Goal: Find specific page/section: Find specific page/section

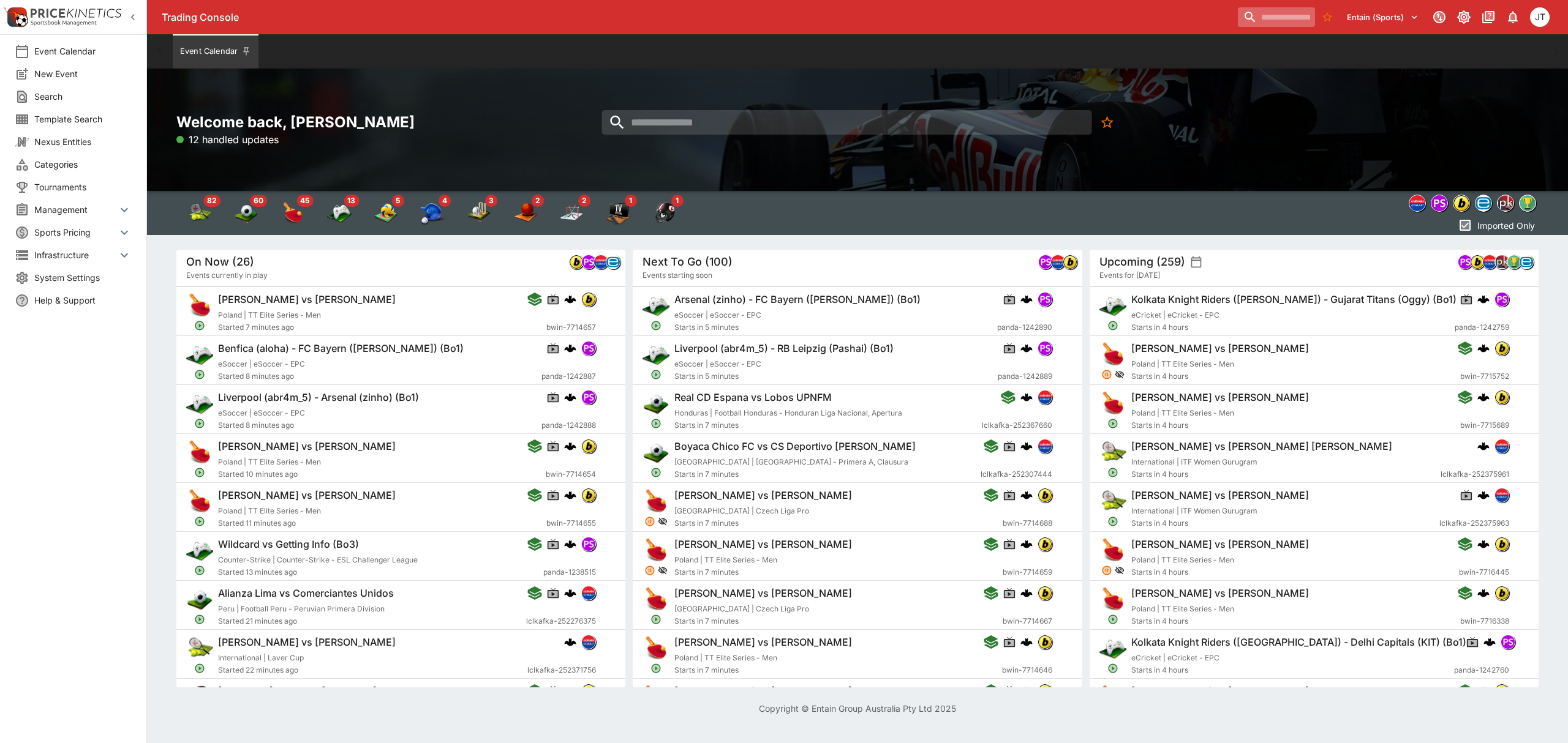
click at [1281, 14] on input "search" at bounding box center [1276, 17] width 77 height 20
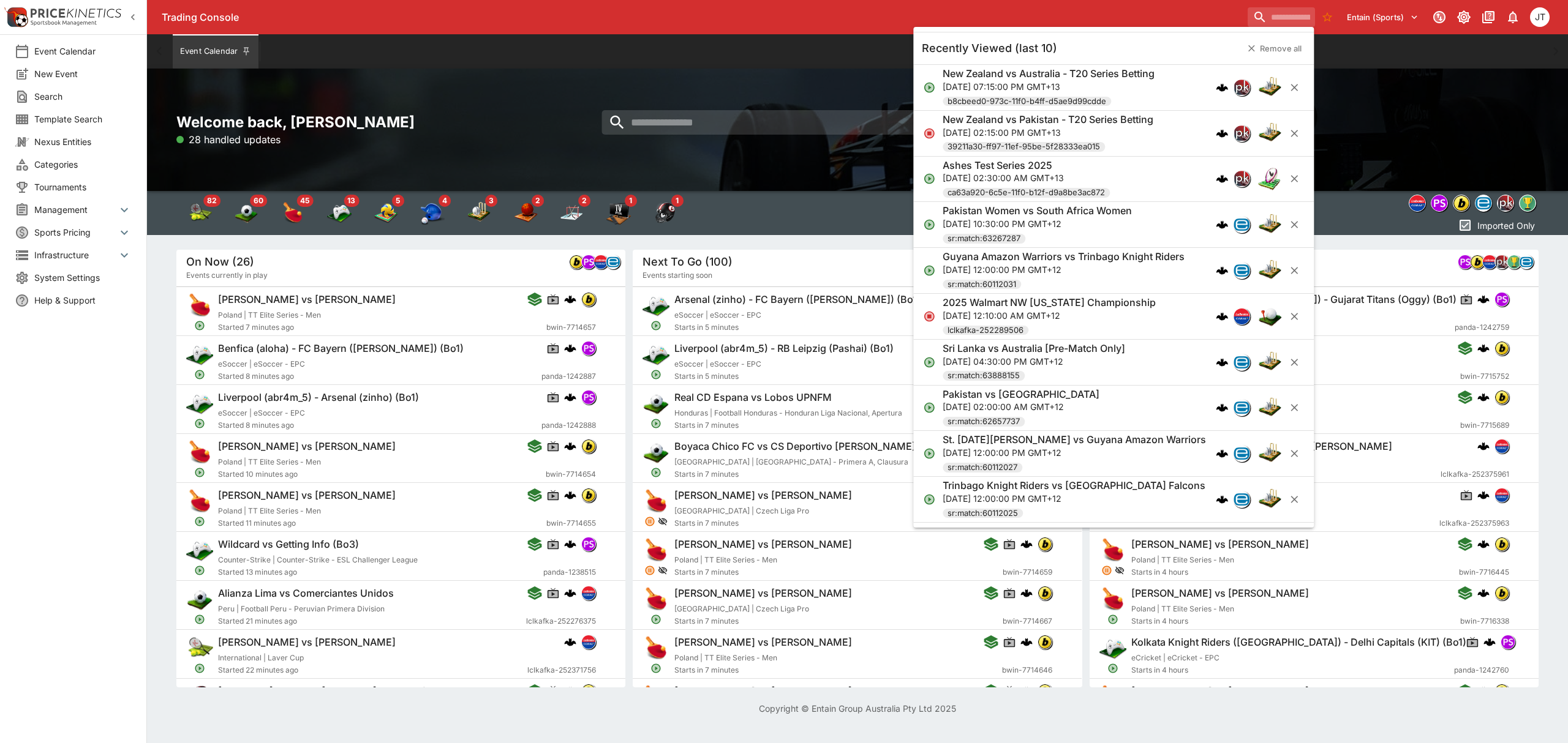
click at [1122, 69] on h6 "New Zealand vs Australia - T20 Series Betting" at bounding box center [1048, 73] width 212 height 13
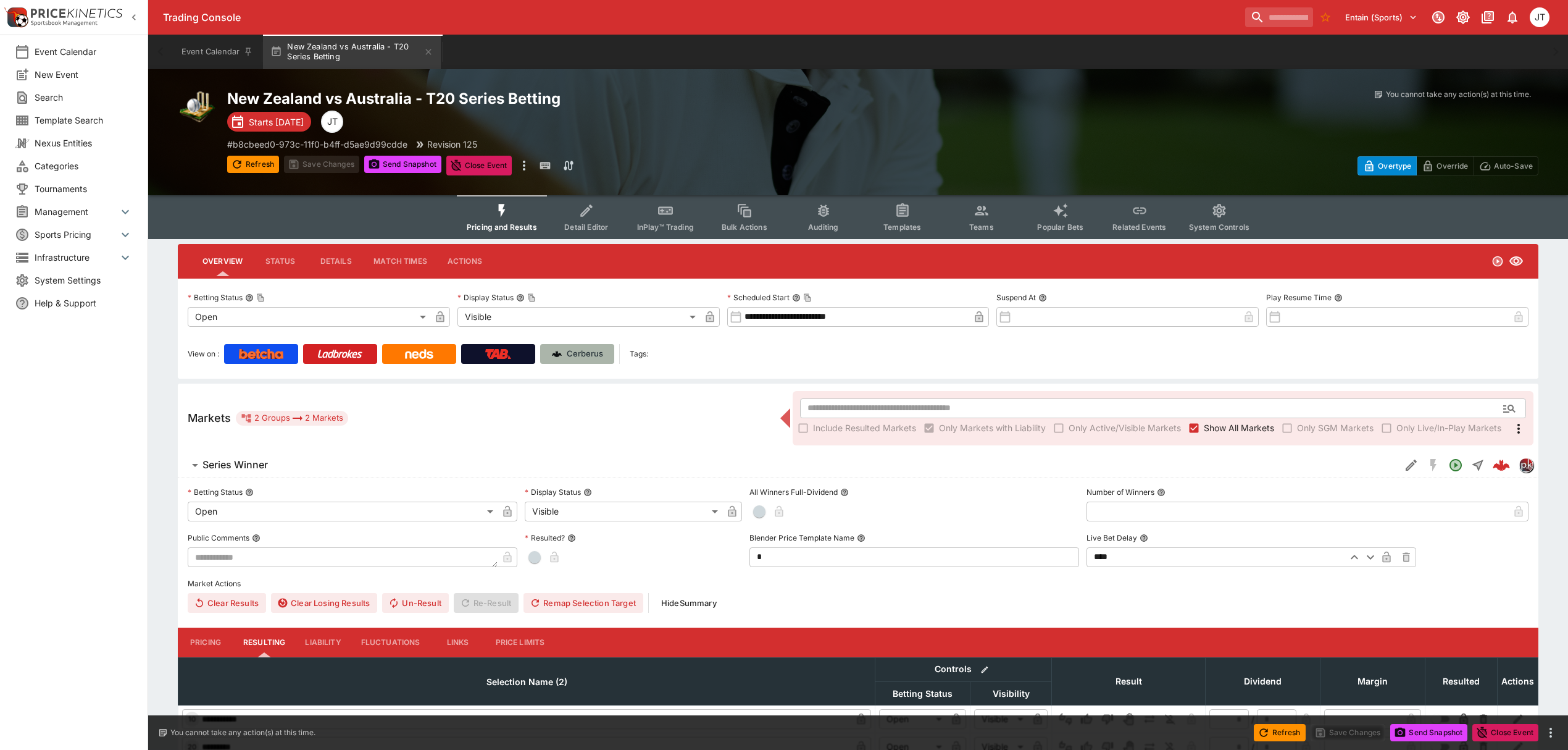
click at [551, 359] on link "Cerberus" at bounding box center [577, 354] width 74 height 20
